Goal: Find specific page/section: Find specific page/section

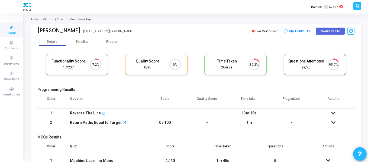
scroll to position [2, 2]
click at [15, 91] on icon at bounding box center [11, 89] width 11 height 7
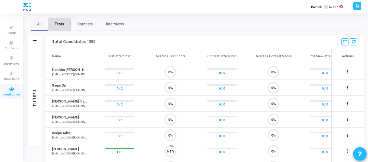
click at [57, 24] on span "Tests" at bounding box center [59, 24] width 9 height 6
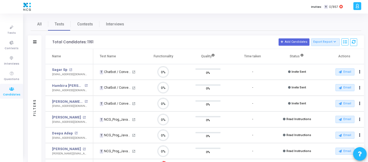
click at [36, 44] on div "Filters" at bounding box center [35, 43] width 14 height 14
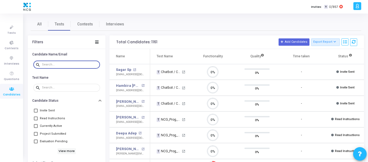
click at [69, 64] on input "text" at bounding box center [70, 64] width 56 height 3
paste input "[PERSON_NAME]"
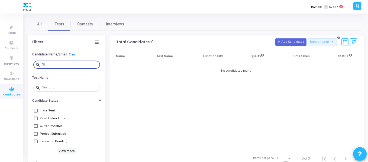
type input "S"
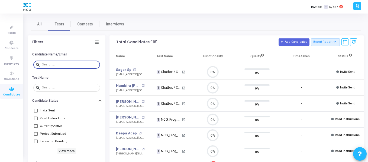
scroll to position [11, 14]
